Goal: Transaction & Acquisition: Purchase product/service

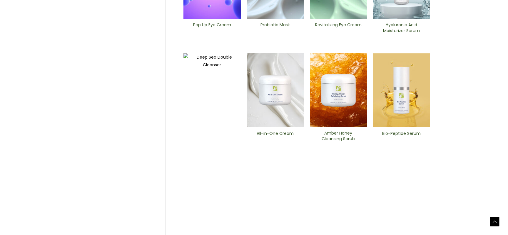
scroll to position [251, 0]
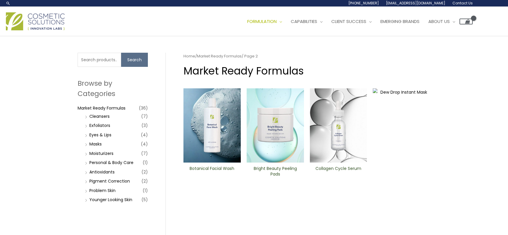
scroll to position [1, 0]
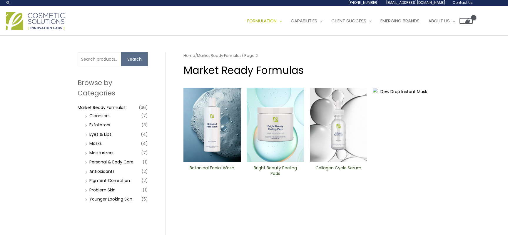
click at [339, 134] on img at bounding box center [338, 125] width 57 height 74
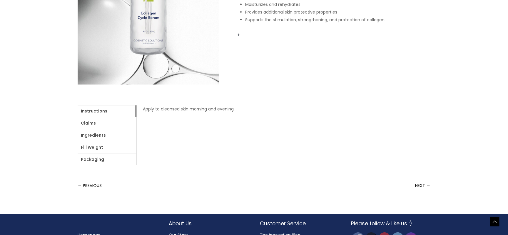
scroll to position [170, 0]
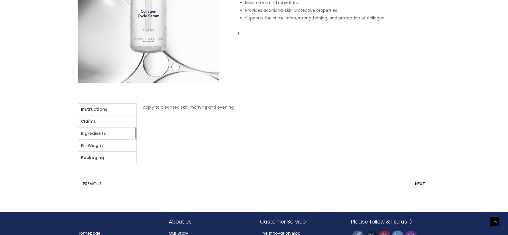
click at [94, 133] on link "Ingredients" at bounding box center [107, 133] width 59 height 12
